Goal: Task Accomplishment & Management: Use online tool/utility

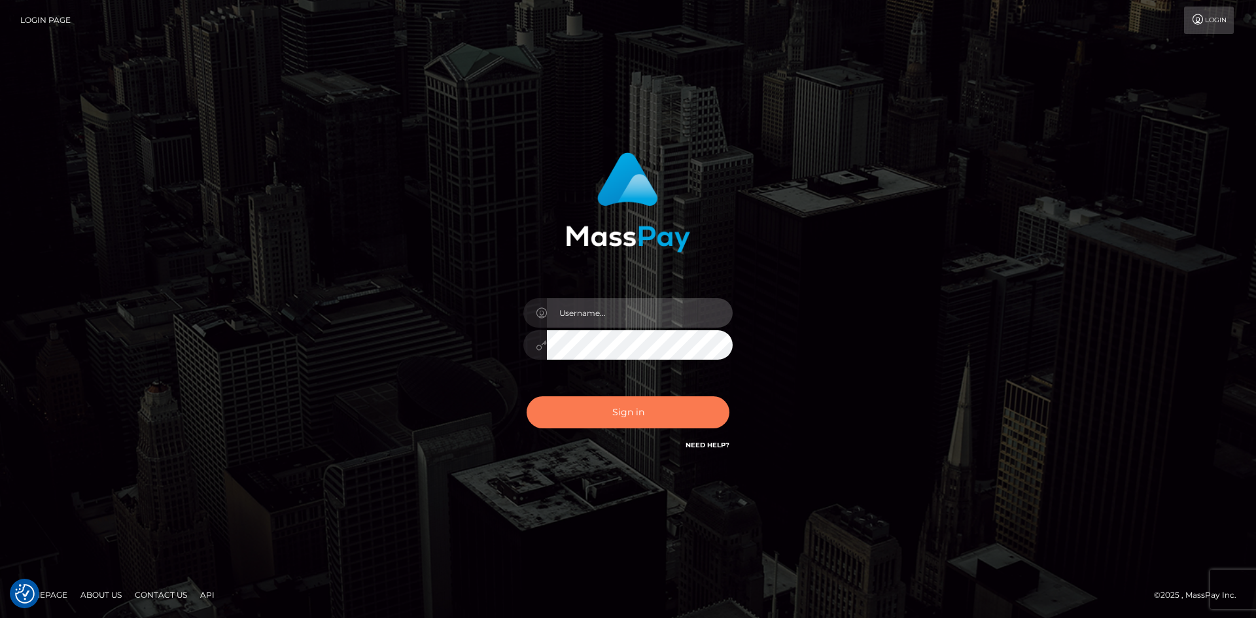
type input "Amy.Springer2"
click at [618, 407] on button "Sign in" at bounding box center [628, 412] width 203 height 32
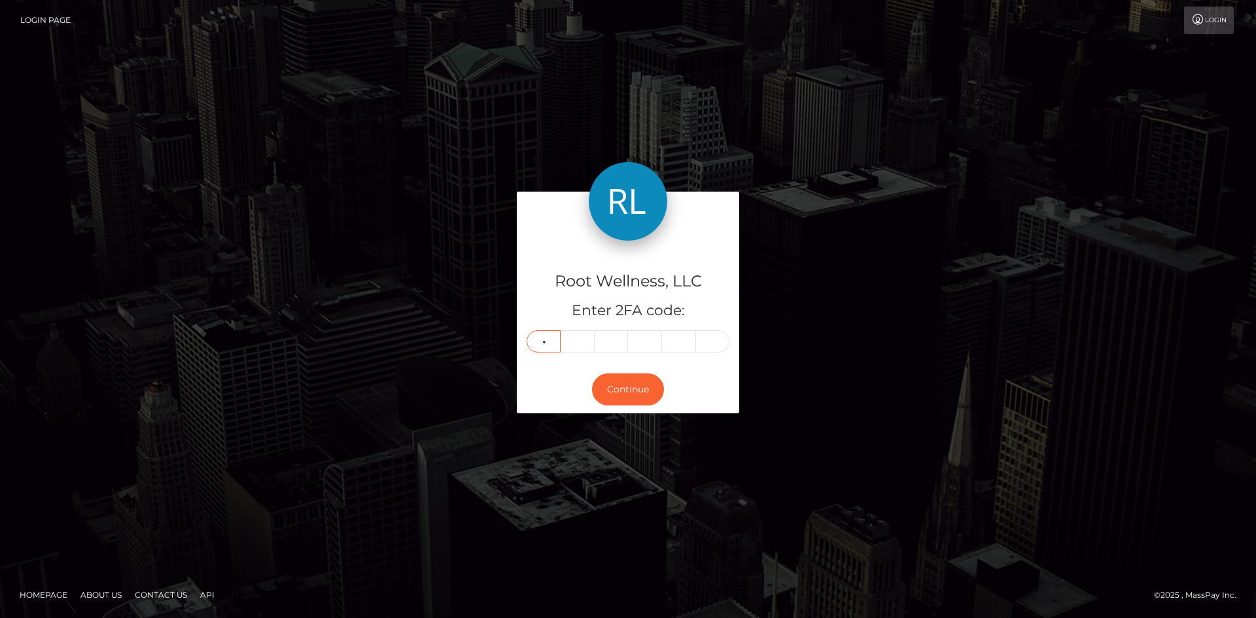
type input "4"
type input "0"
type input "7"
type input "0"
type input "4"
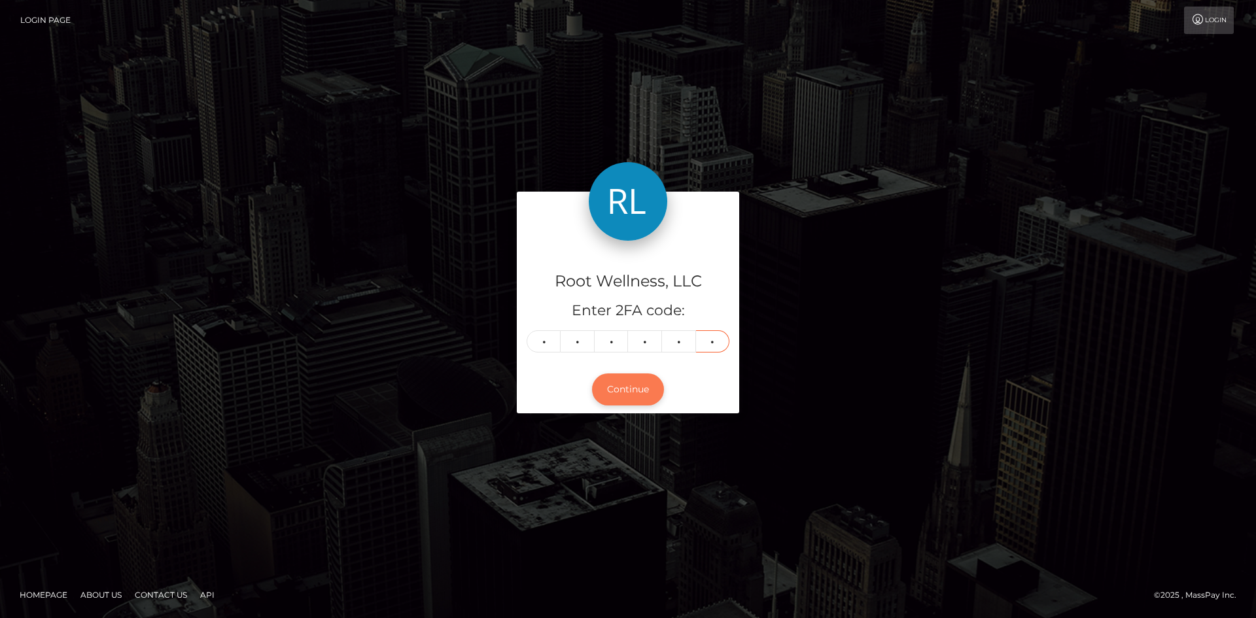
type input "2"
click at [634, 388] on button "Continue" at bounding box center [628, 390] width 72 height 32
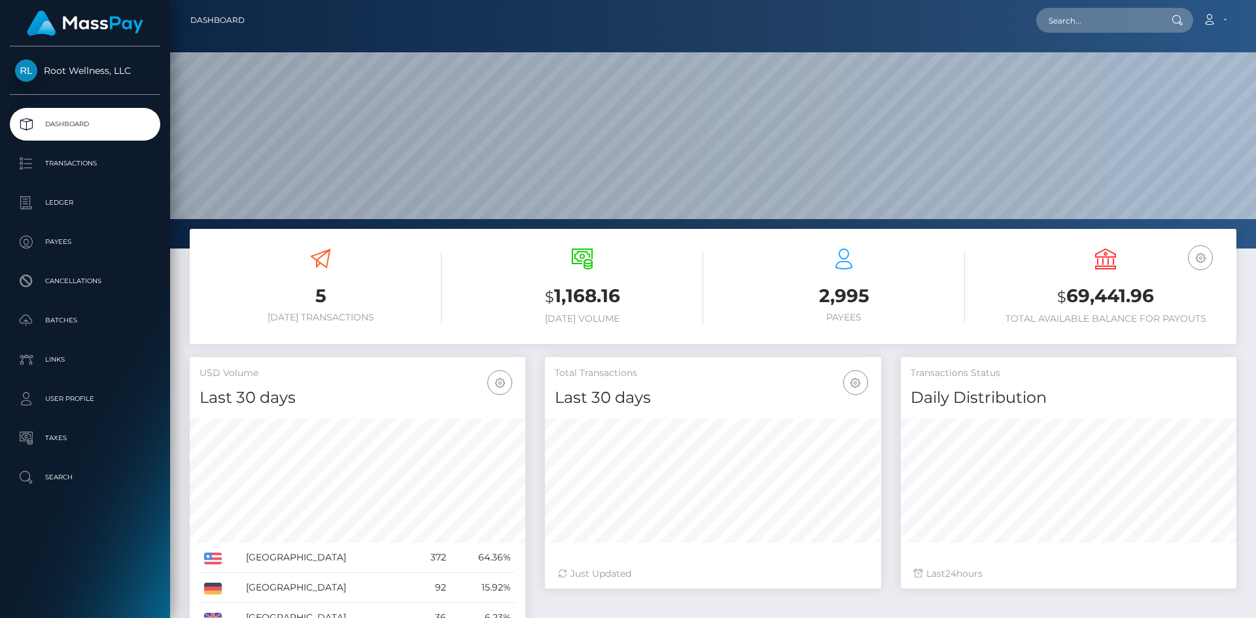
scroll to position [232, 336]
click at [60, 315] on p "Batches" at bounding box center [85, 321] width 140 height 20
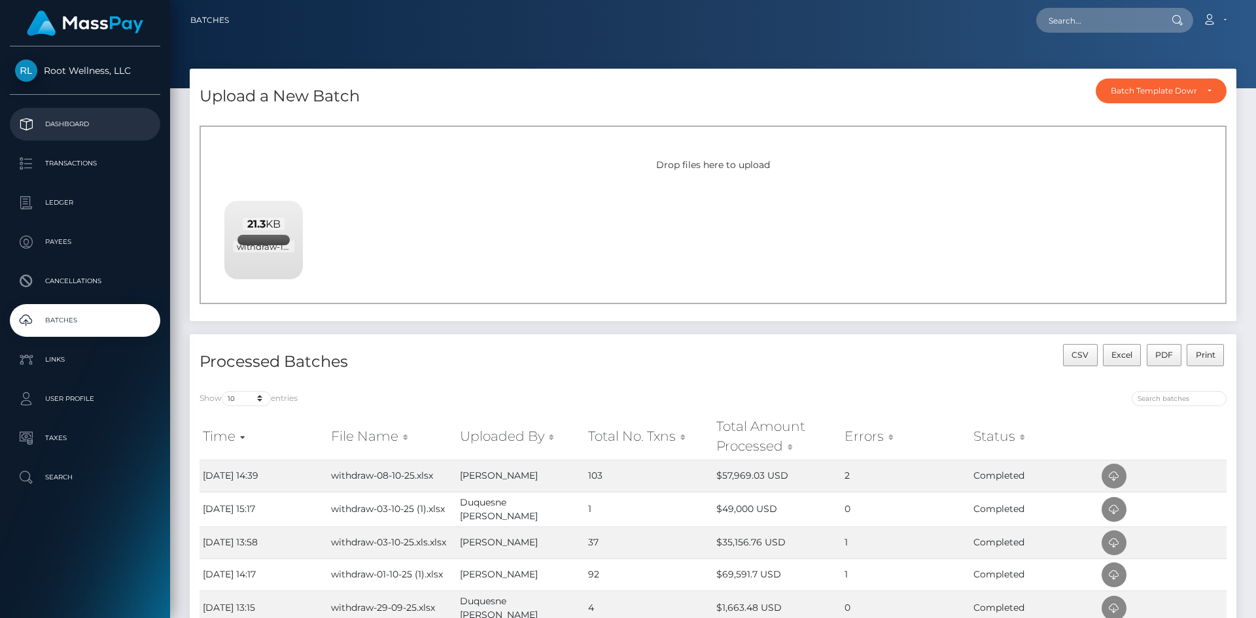
click at [76, 119] on p "Dashboard" at bounding box center [85, 124] width 140 height 20
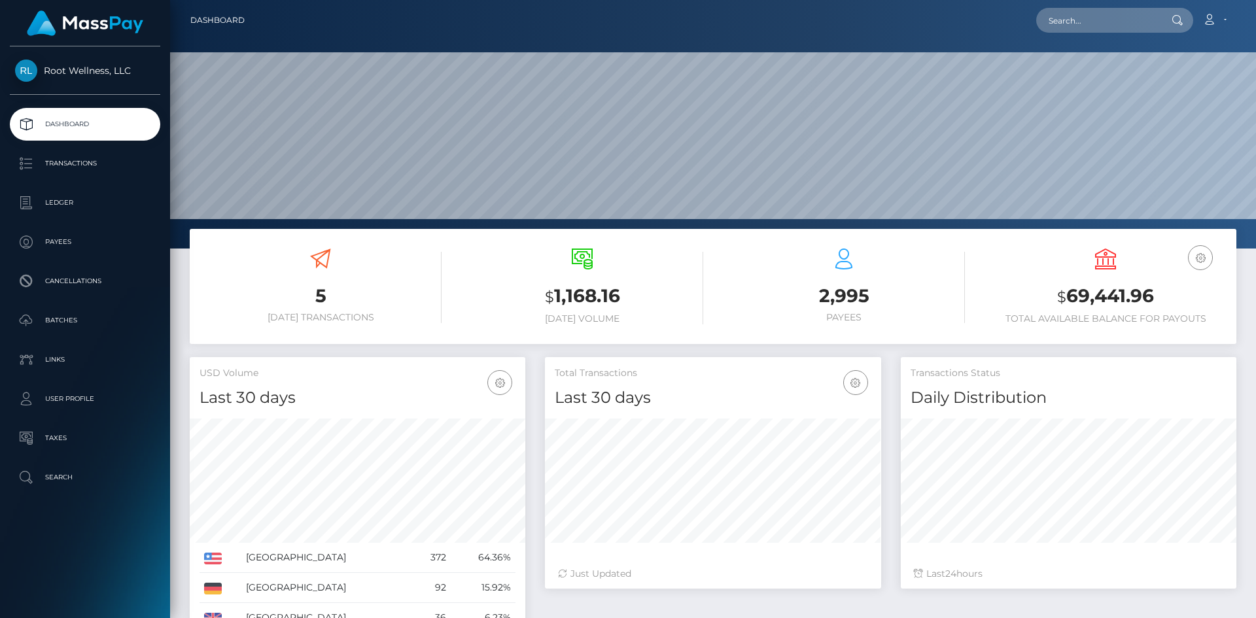
scroll to position [232, 336]
click at [67, 323] on p "Batches" at bounding box center [85, 321] width 140 height 20
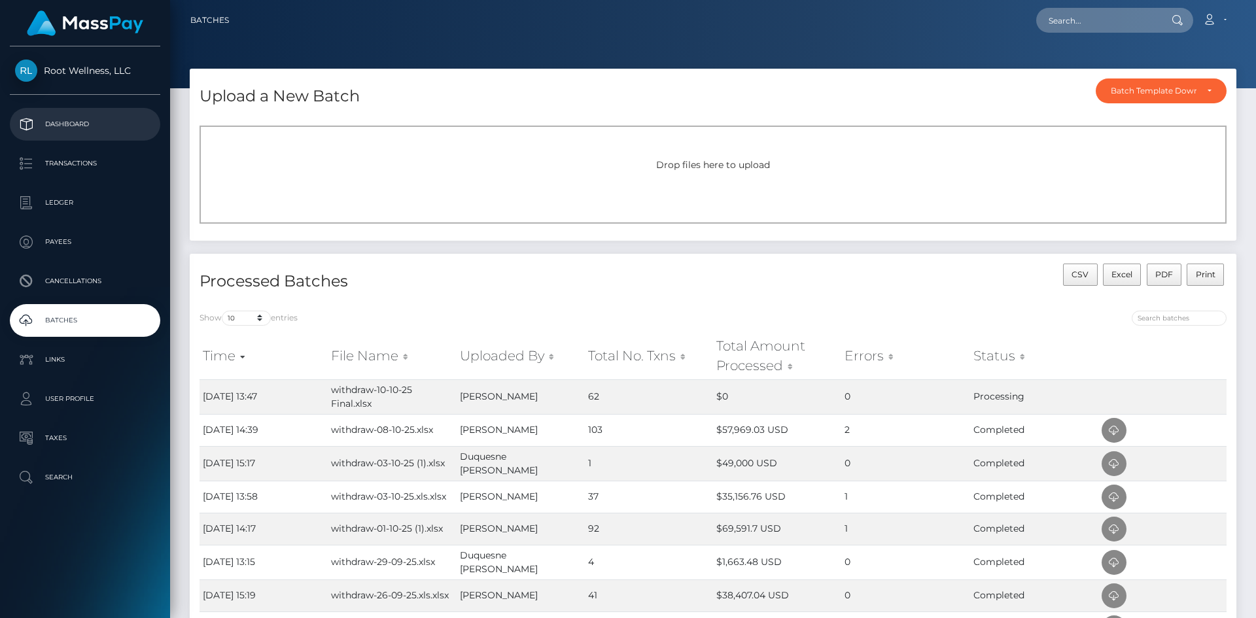
click at [86, 120] on p "Dashboard" at bounding box center [85, 124] width 140 height 20
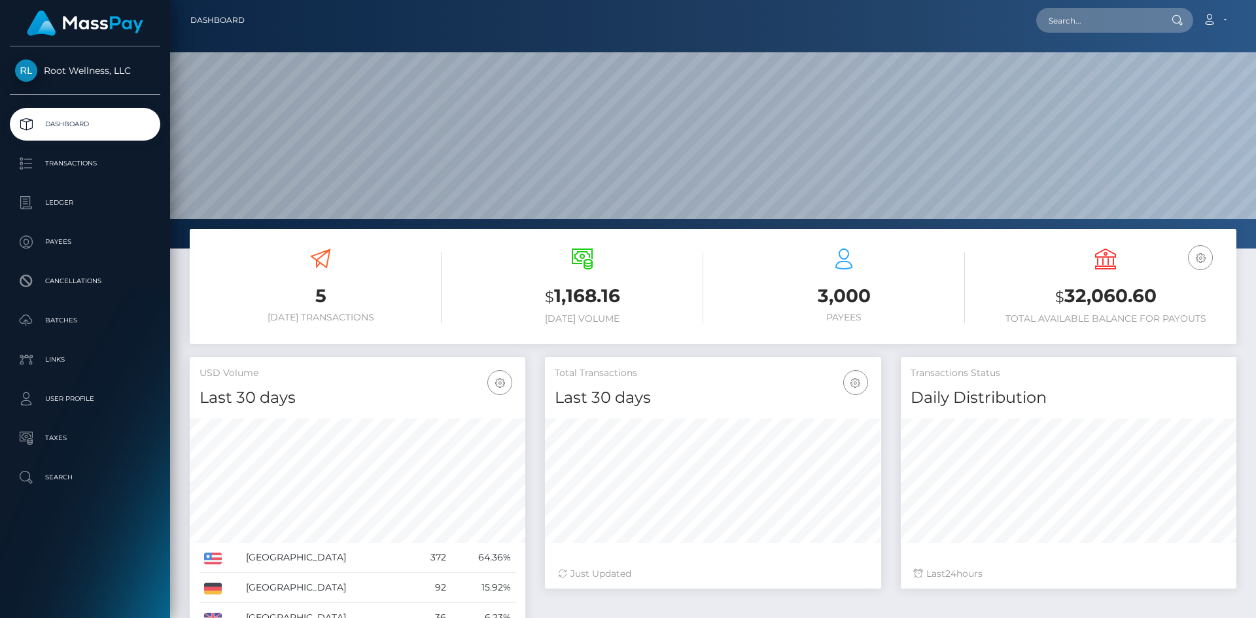
scroll to position [232, 336]
drag, startPoint x: 56, startPoint y: 315, endPoint x: 66, endPoint y: 309, distance: 11.4
click at [56, 315] on p "Batches" at bounding box center [85, 321] width 140 height 20
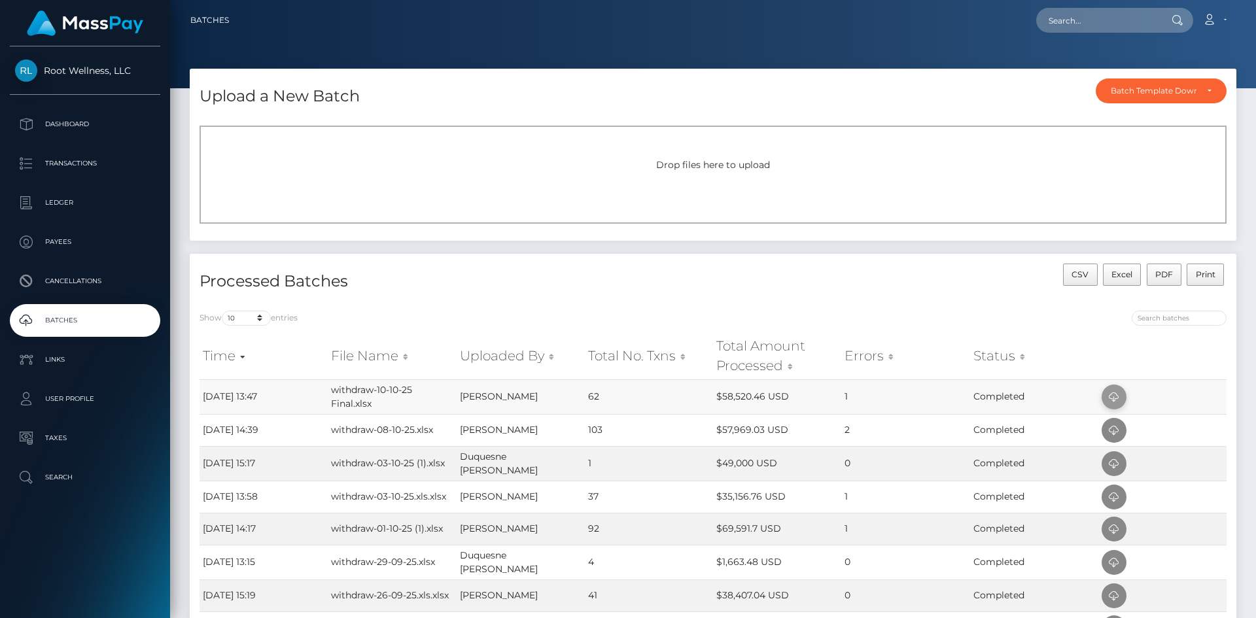
click at [1109, 396] on icon at bounding box center [1114, 397] width 16 height 16
